Goal: Navigation & Orientation: Find specific page/section

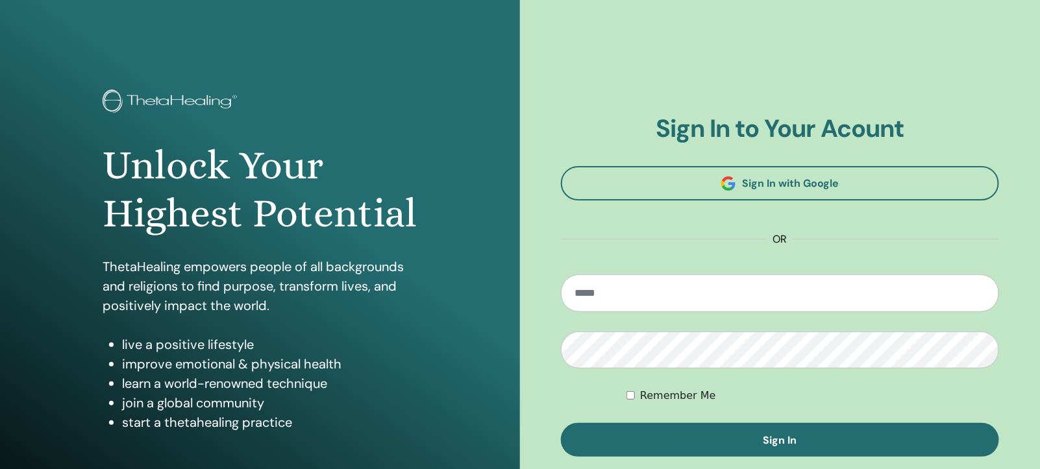
click at [695, 302] on input "email" at bounding box center [780, 294] width 438 height 38
type input "**********"
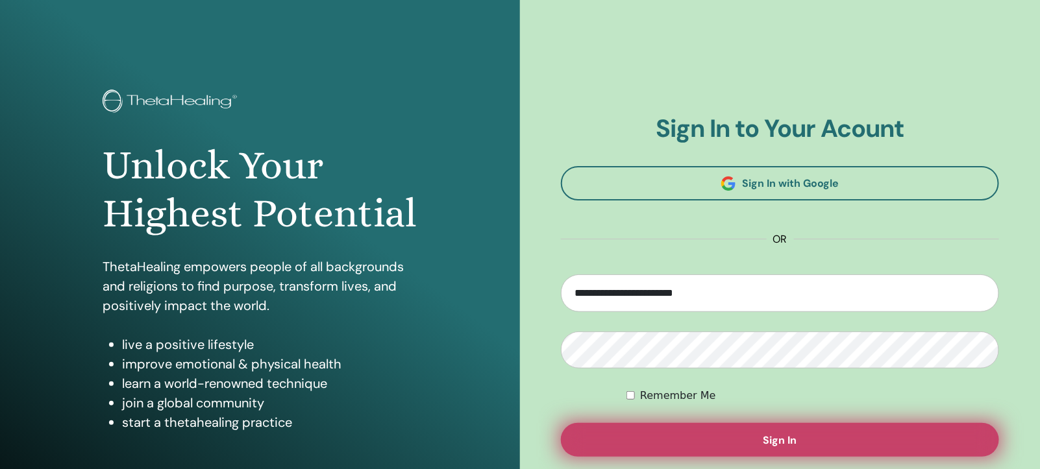
click at [715, 430] on button "Sign In" at bounding box center [780, 440] width 438 height 34
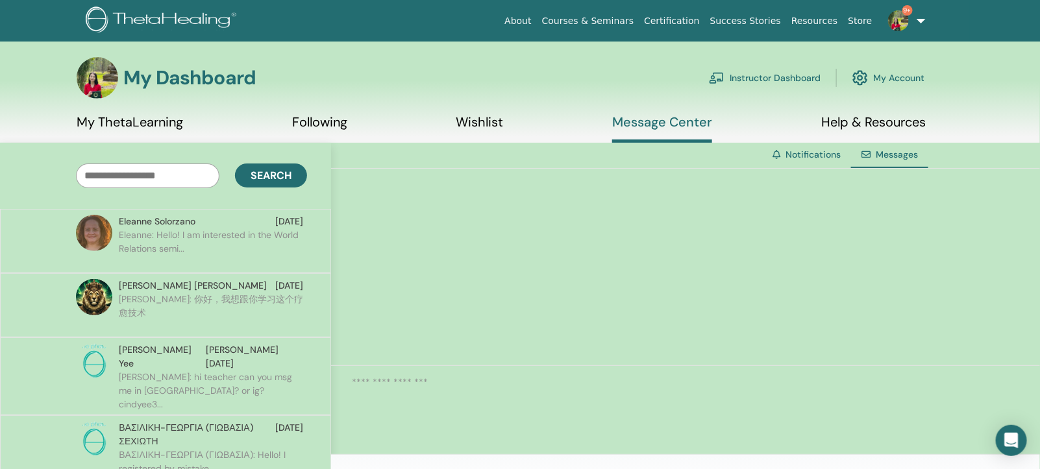
click at [753, 77] on link "Instructor Dashboard" at bounding box center [765, 78] width 112 height 29
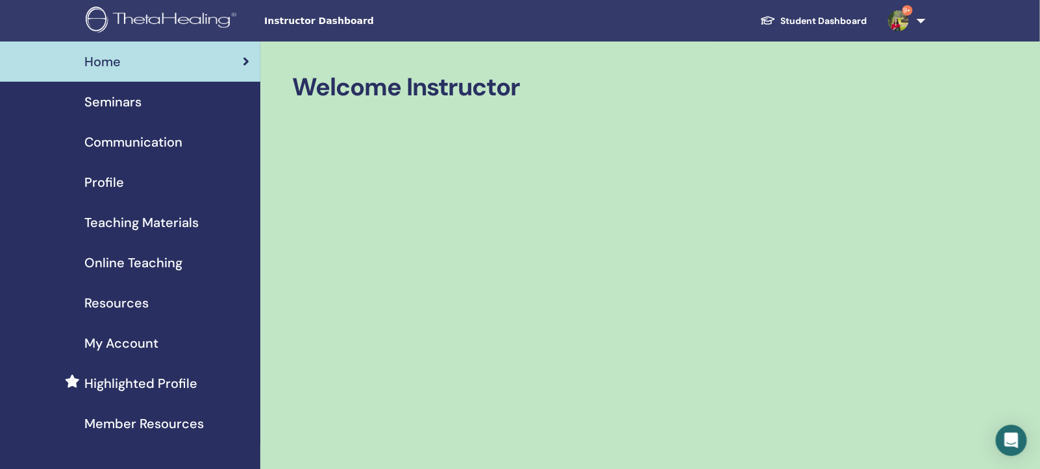
click at [127, 347] on span "My Account" at bounding box center [121, 343] width 74 height 19
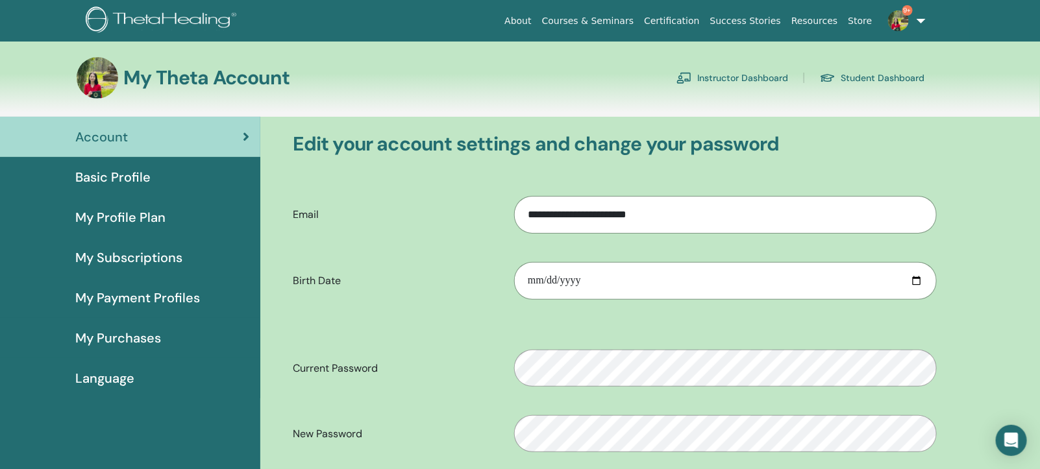
click at [706, 75] on link "Instructor Dashboard" at bounding box center [733, 78] width 112 height 21
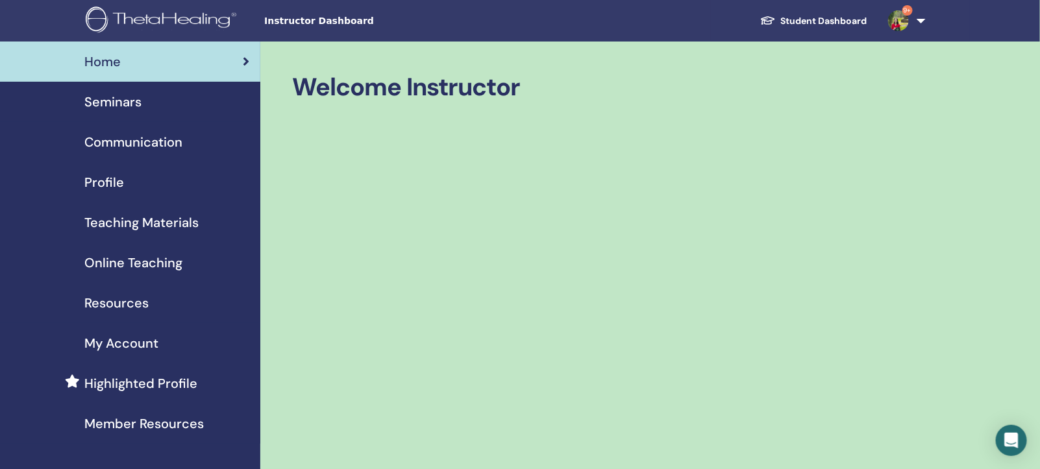
click at [837, 22] on link "Student Dashboard" at bounding box center [814, 21] width 128 height 24
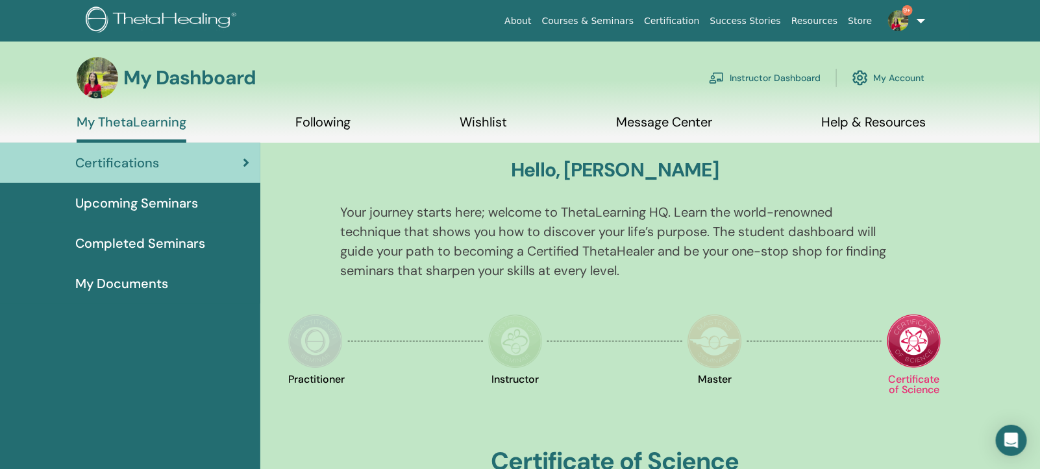
click at [134, 278] on span "My Documents" at bounding box center [121, 283] width 93 height 19
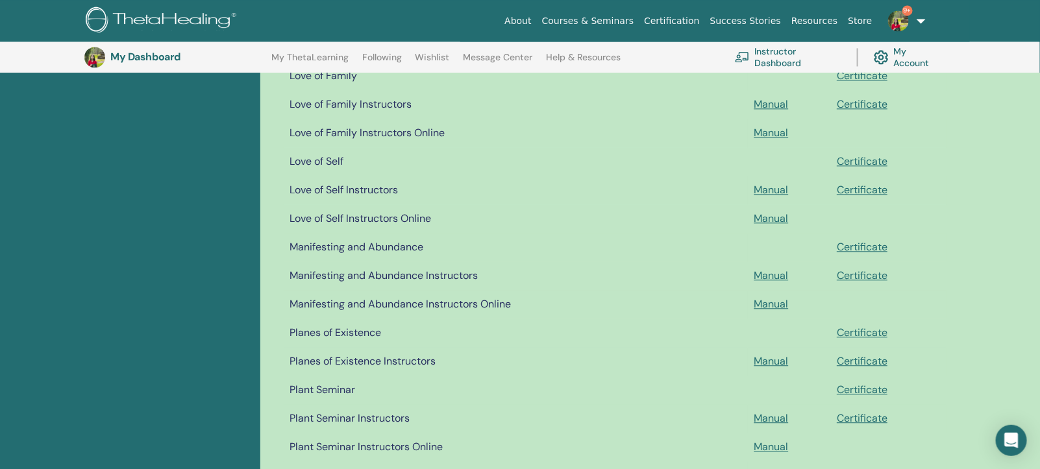
scroll to position [1330, 0]
